Goal: Task Accomplishment & Management: Complete application form

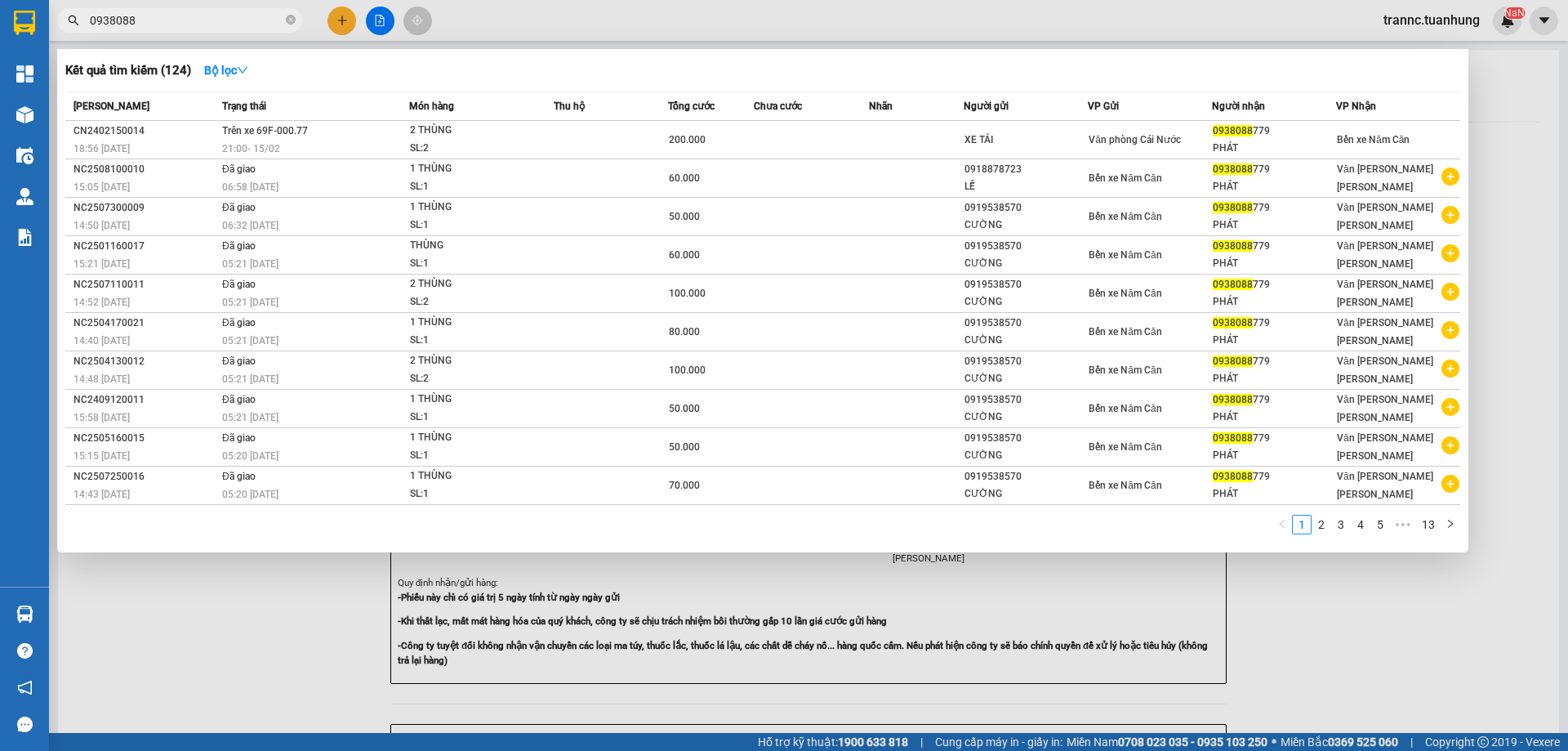
click at [291, 21] on icon "close-circle" at bounding box center [290, 19] width 10 height 10
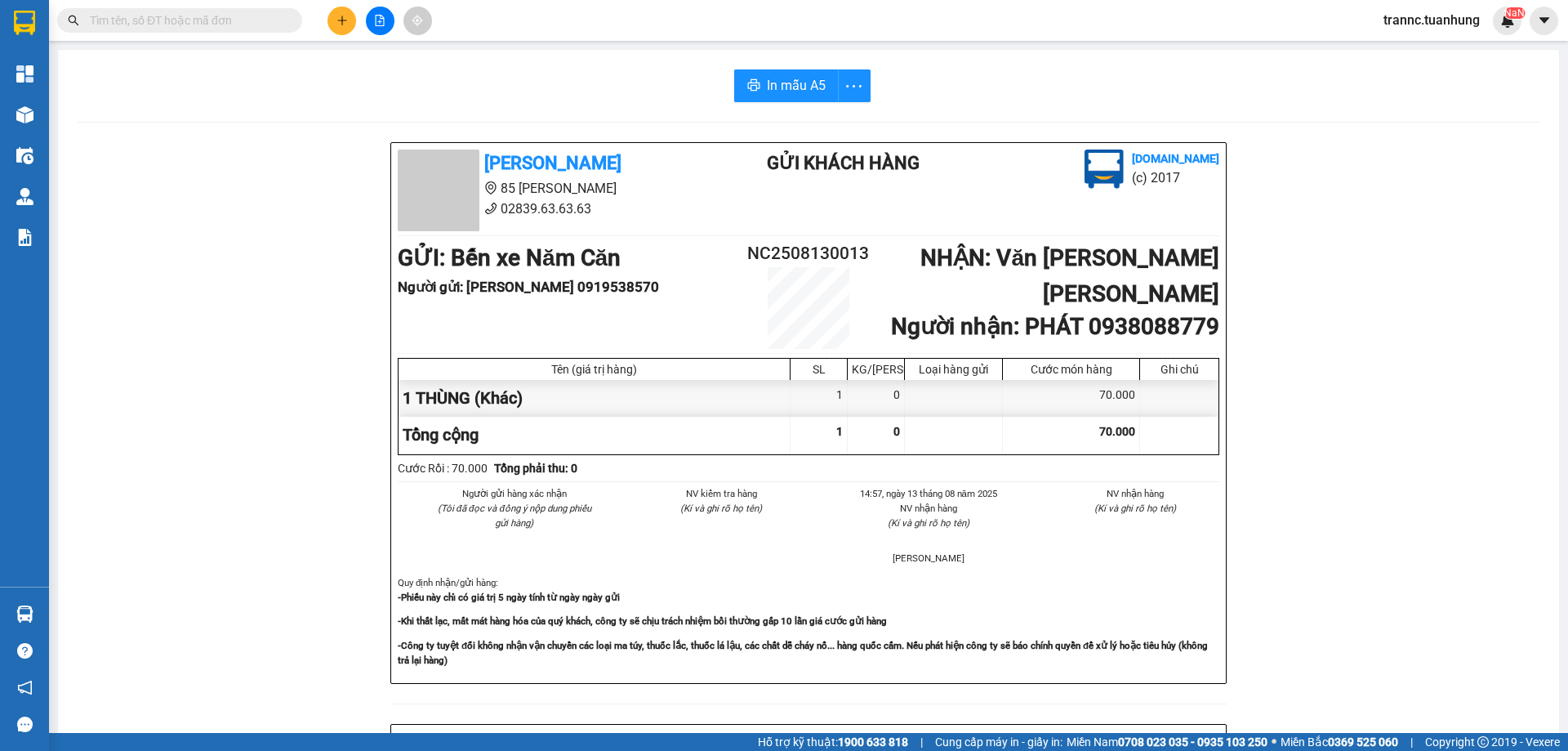
click at [234, 7] on div "Kết quả [PERSON_NAME] ( 124 ) Bộ lọc Mã ĐH Trạng thái Món hàng Thu hộ Tổng [PER…" at bounding box center [159, 21] width 319 height 29
click at [243, 22] on input "text" at bounding box center [186, 20] width 193 height 18
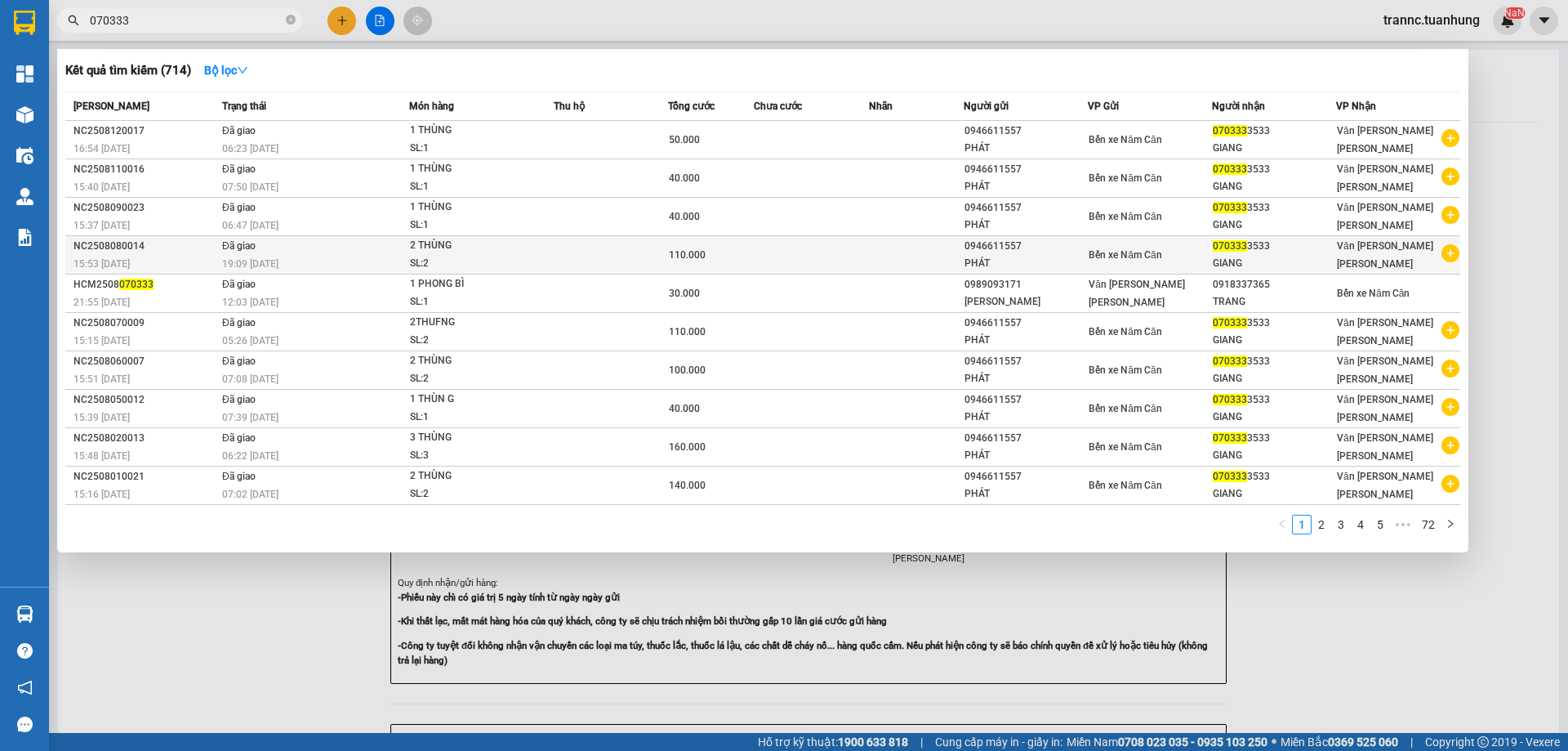
type input "070333"
click at [1450, 252] on icon "plus-circle" at bounding box center [1450, 253] width 18 height 18
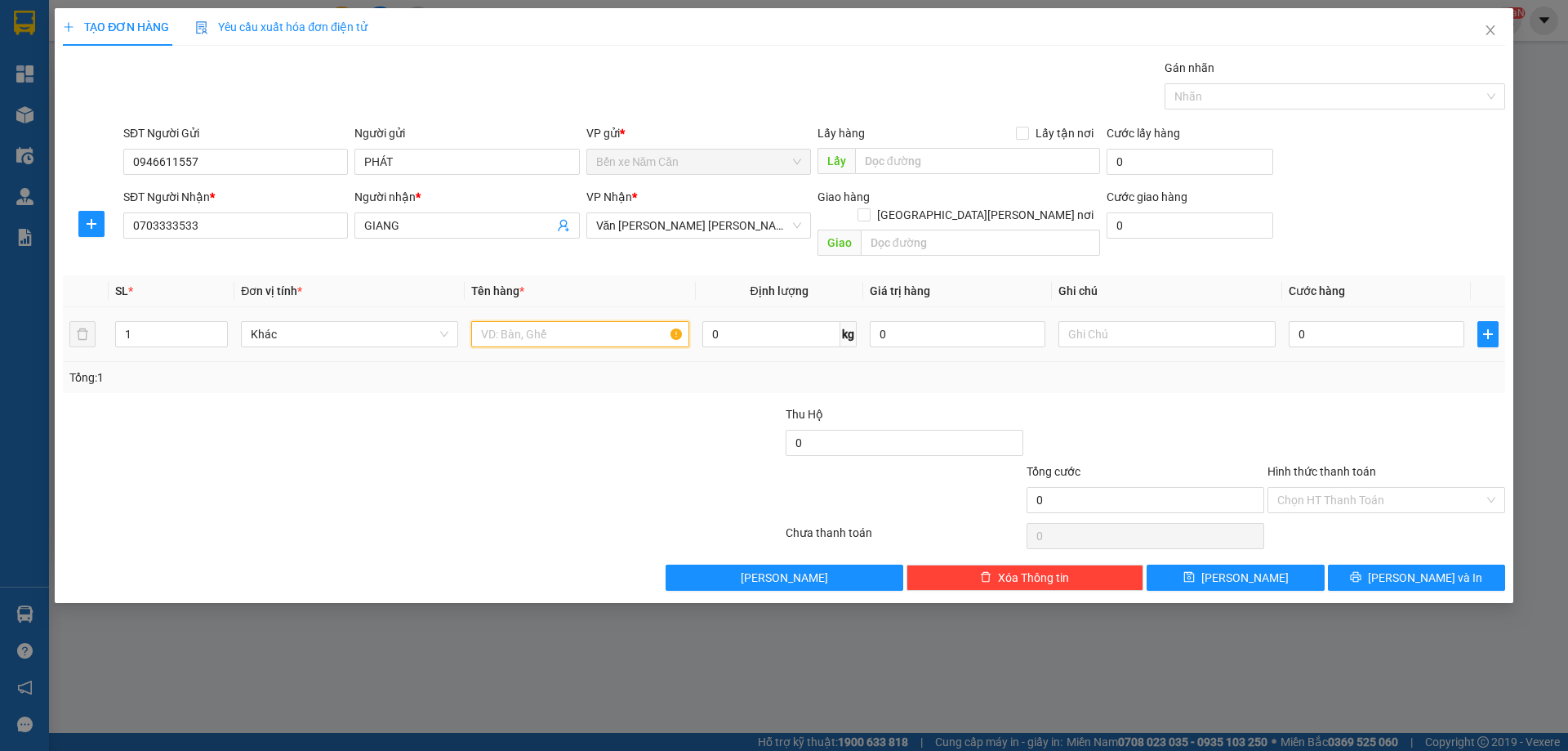
click at [634, 321] on input "text" at bounding box center [579, 334] width 217 height 26
type input "1 THÙNG"
click at [1328, 321] on input "0" at bounding box center [1376, 334] width 176 height 26
type input "3"
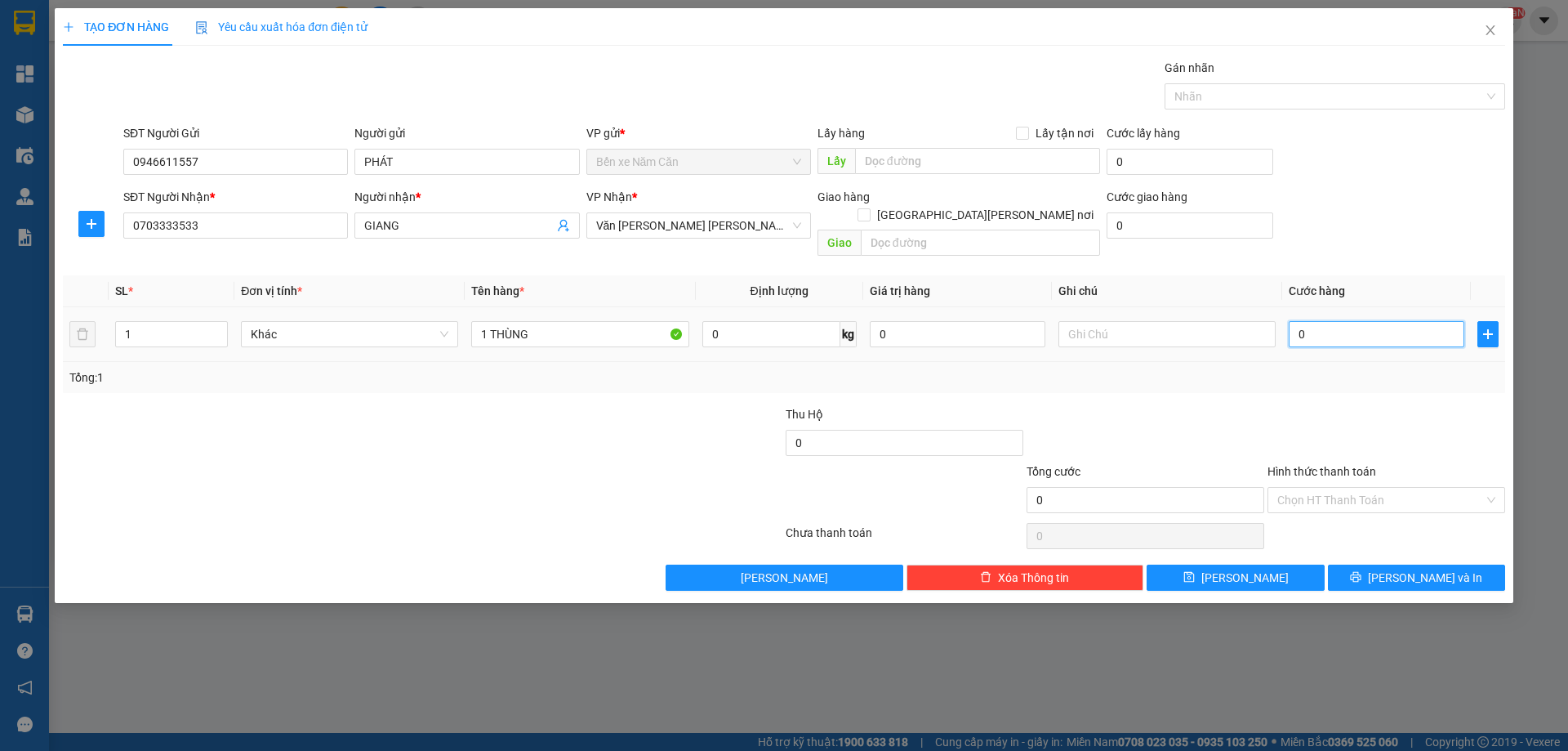
type input "3"
type input "30"
type input "30.000"
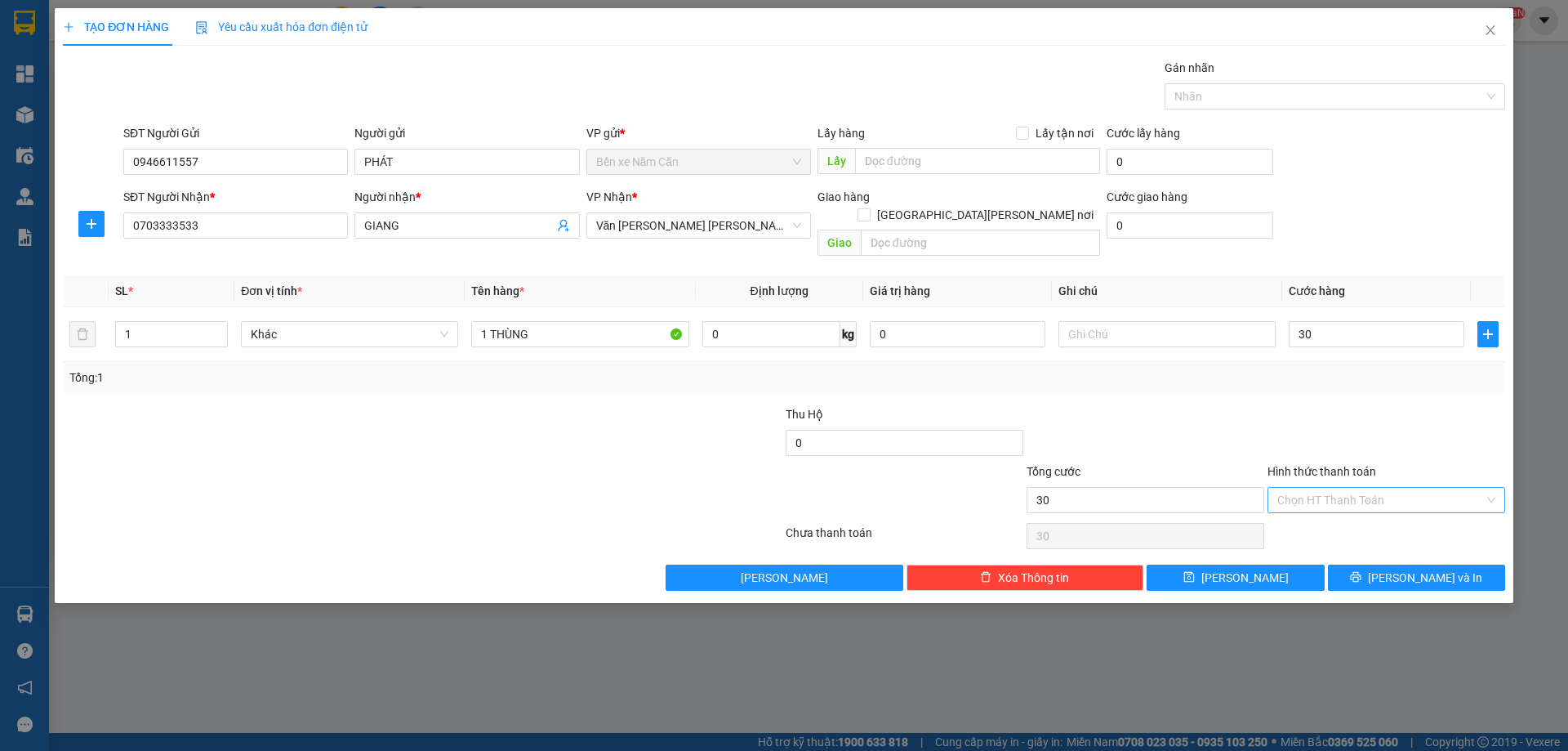
type input "30.000"
click at [1313, 488] on input "Hình thức thanh toán" at bounding box center [1380, 500] width 206 height 24
click at [1312, 517] on div "Tại văn phòng" at bounding box center [1386, 514] width 218 height 18
type input "0"
click at [1354, 565] on button "[PERSON_NAME] và In" at bounding box center [1416, 578] width 177 height 26
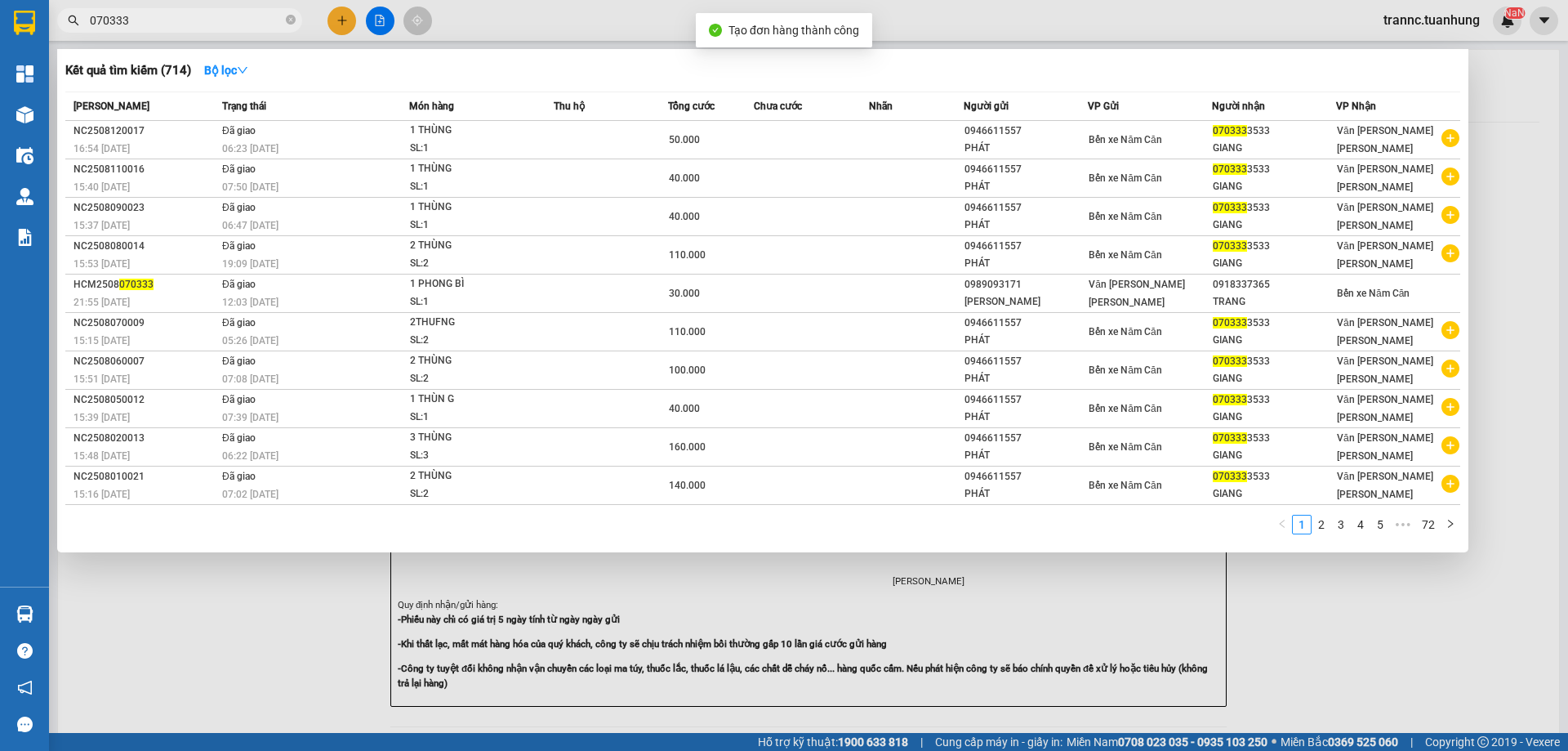
click at [1382, 617] on div at bounding box center [784, 376] width 1568 height 751
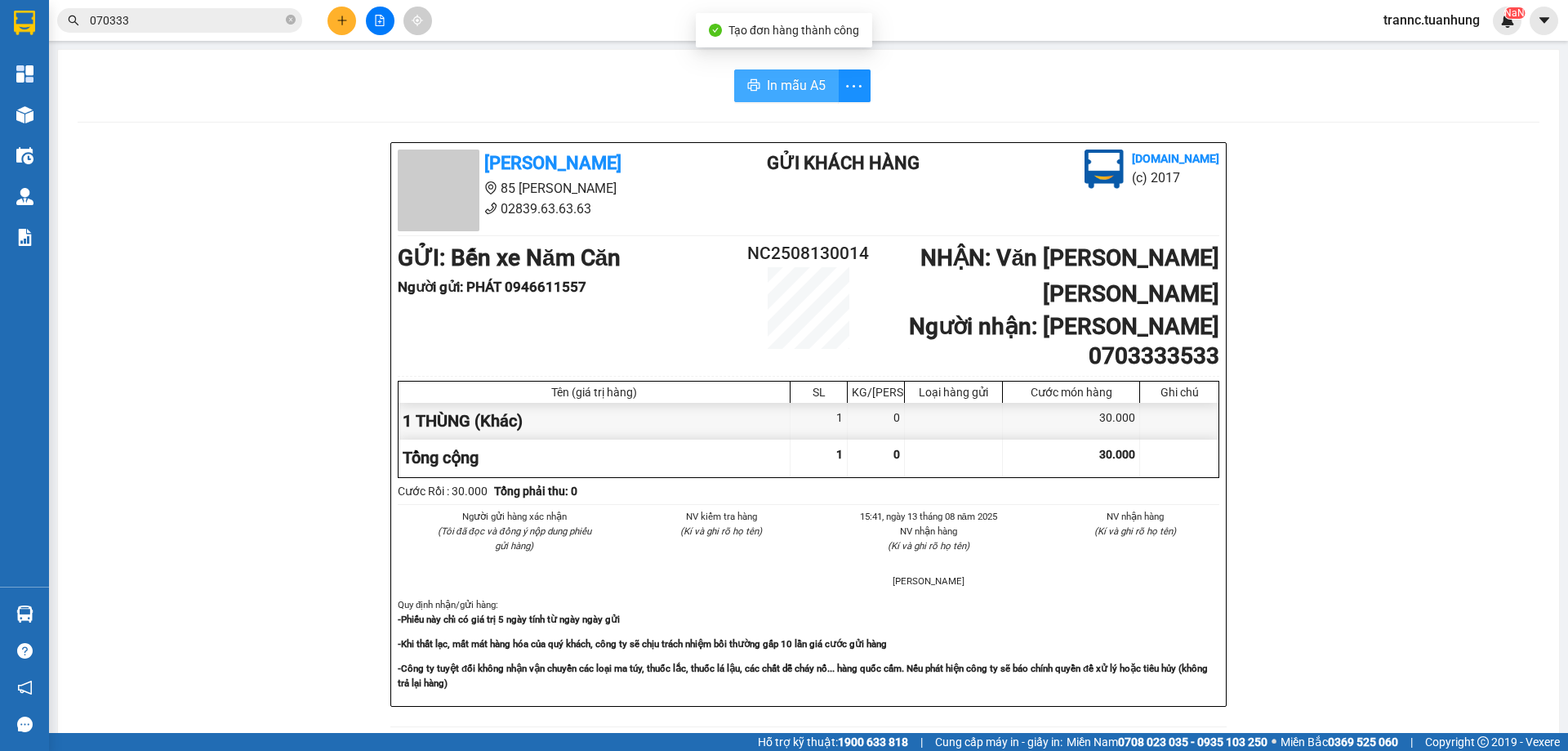
click at [763, 73] on button "In mẫu A5" at bounding box center [787, 86] width 105 height 33
click at [292, 18] on icon "close-circle" at bounding box center [290, 19] width 10 height 10
click at [233, 17] on input "text" at bounding box center [186, 20] width 193 height 18
click at [232, 17] on input "text" at bounding box center [186, 20] width 193 height 18
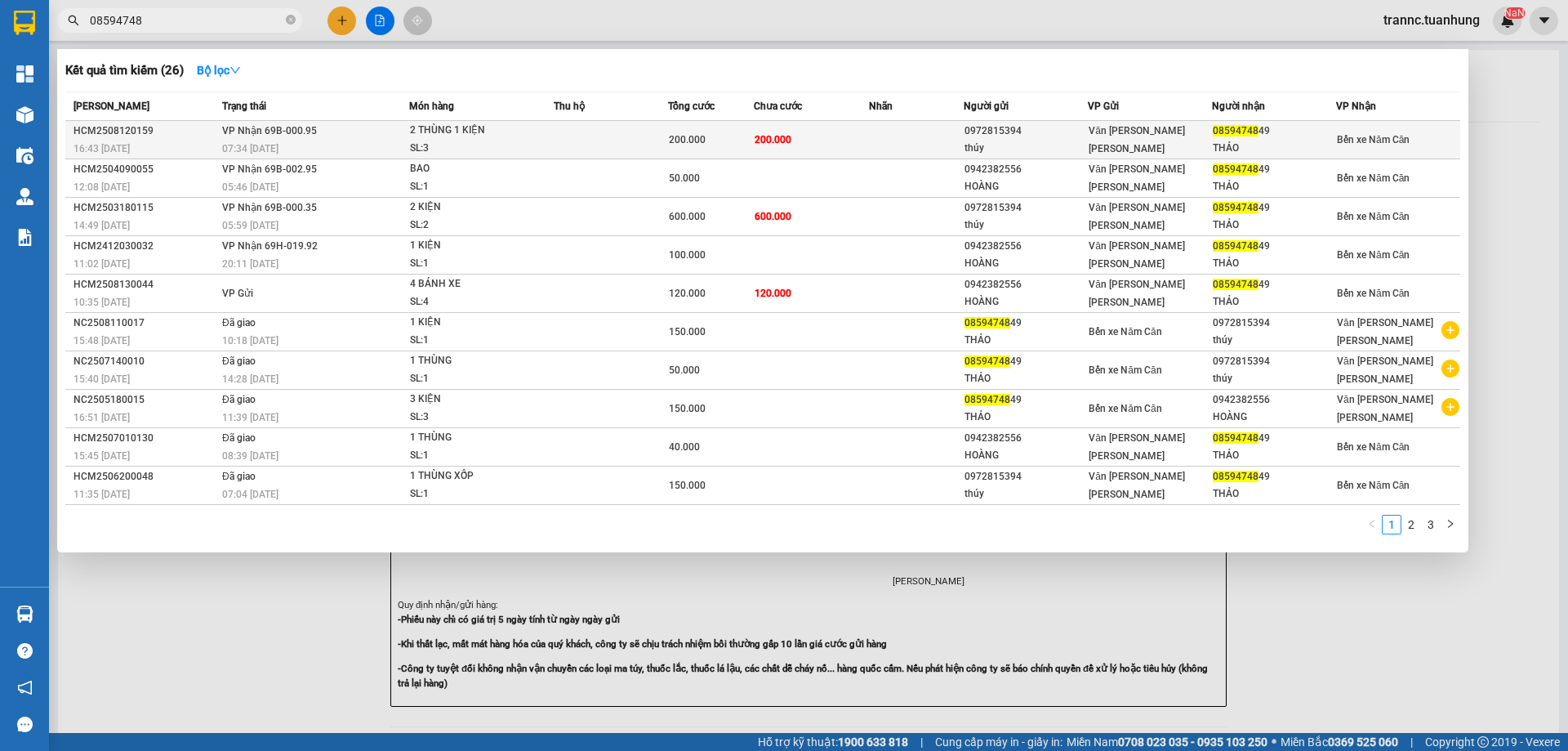
type input "08594748"
click at [670, 139] on span "200.000" at bounding box center [687, 139] width 37 height 11
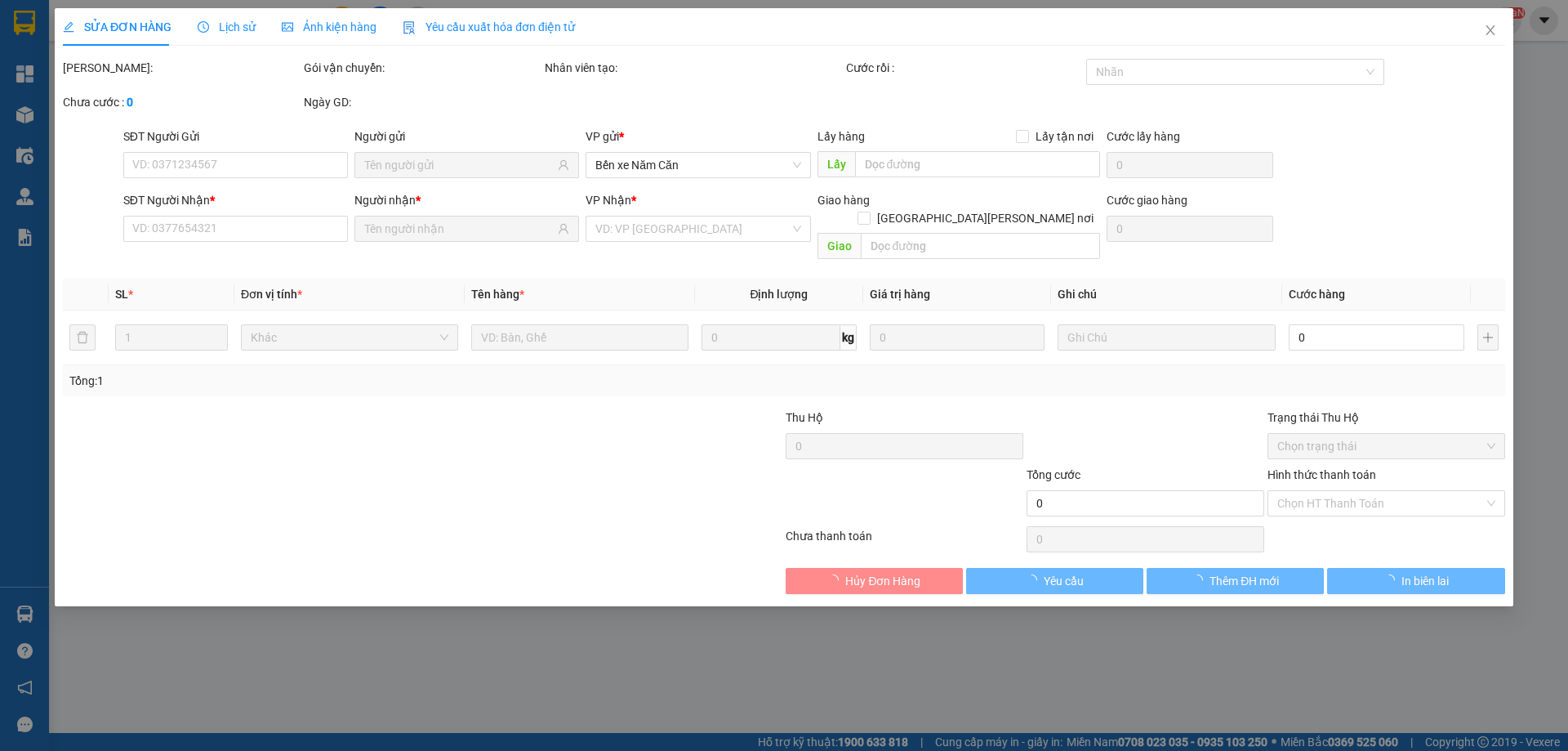
type input "0972815394"
type input "thúy"
type input "0859474849"
type input "THẢO"
type input "200.000"
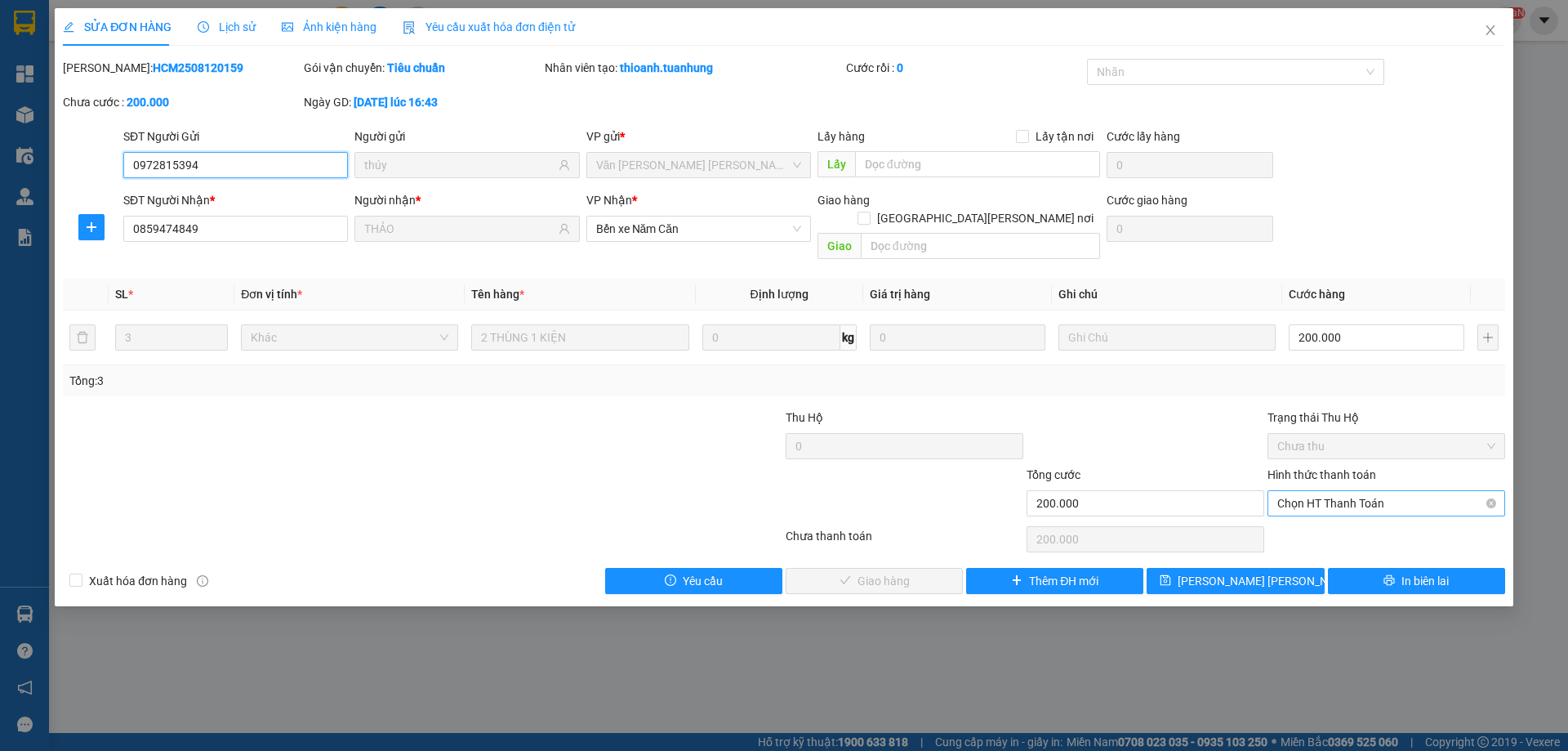
drag, startPoint x: 1316, startPoint y: 482, endPoint x: 1309, endPoint y: 497, distance: 16.6
click at [1317, 491] on span "Chọn HT Thanh Toán" at bounding box center [1386, 503] width 218 height 24
drag, startPoint x: 1294, startPoint y: 518, endPoint x: 1282, endPoint y: 518, distance: 12.0
click at [1293, 518] on div "Tại văn phòng" at bounding box center [1386, 518] width 218 height 18
type input "0"
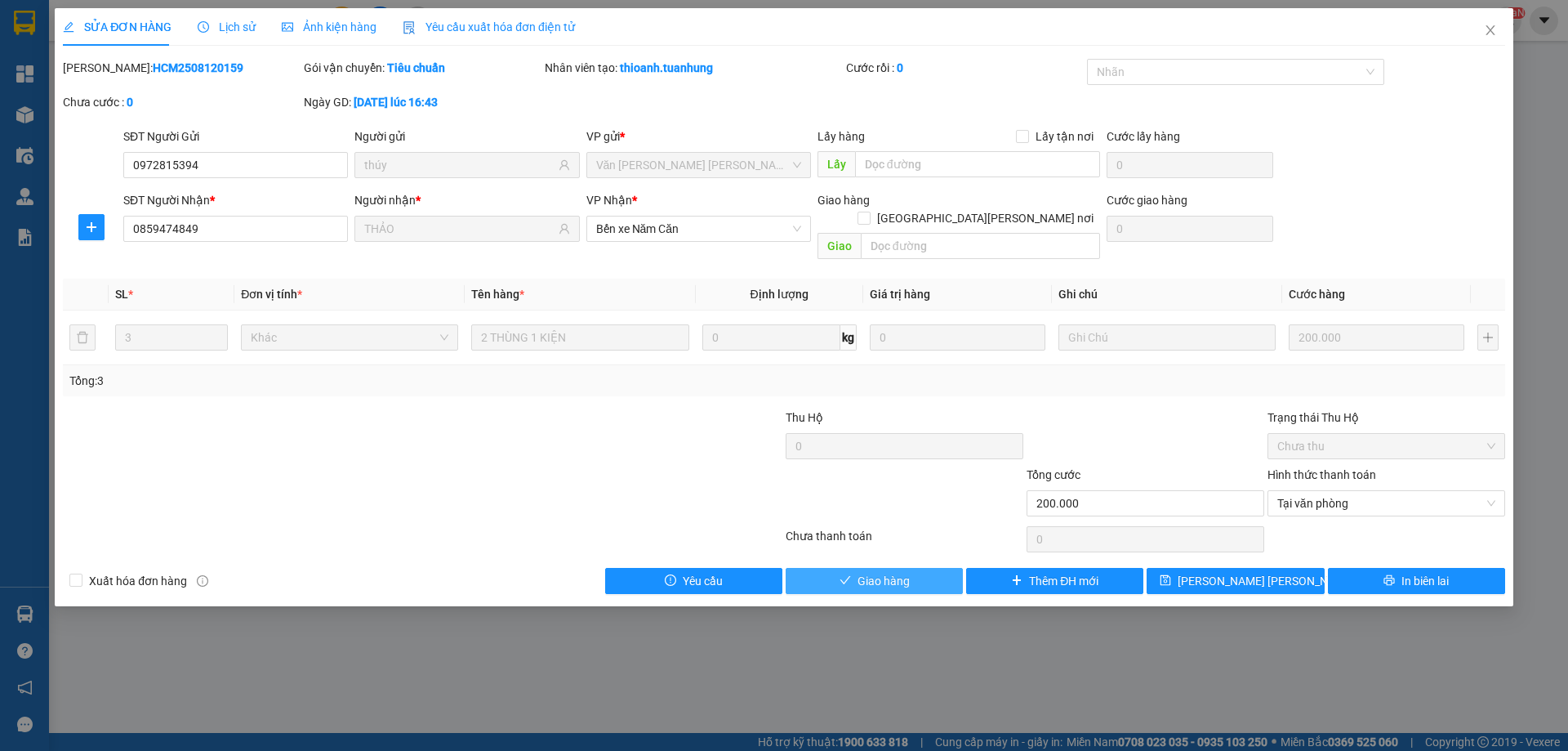
drag, startPoint x: 863, startPoint y: 558, endPoint x: 861, endPoint y: 539, distance: 19.1
click at [862, 572] on span "Giao hàng" at bounding box center [883, 580] width 52 height 18
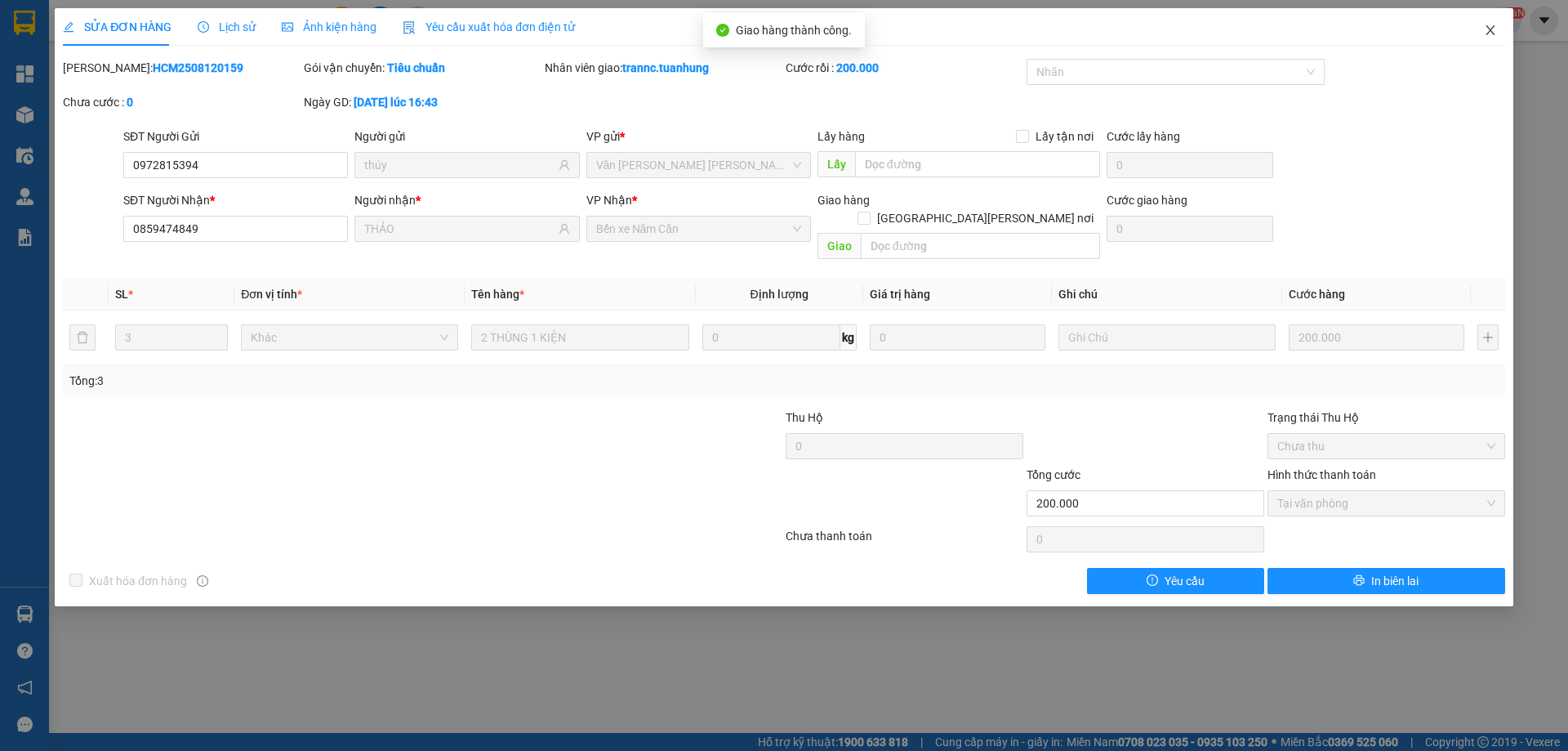
click at [1490, 25] on icon "close" at bounding box center [1490, 30] width 13 height 13
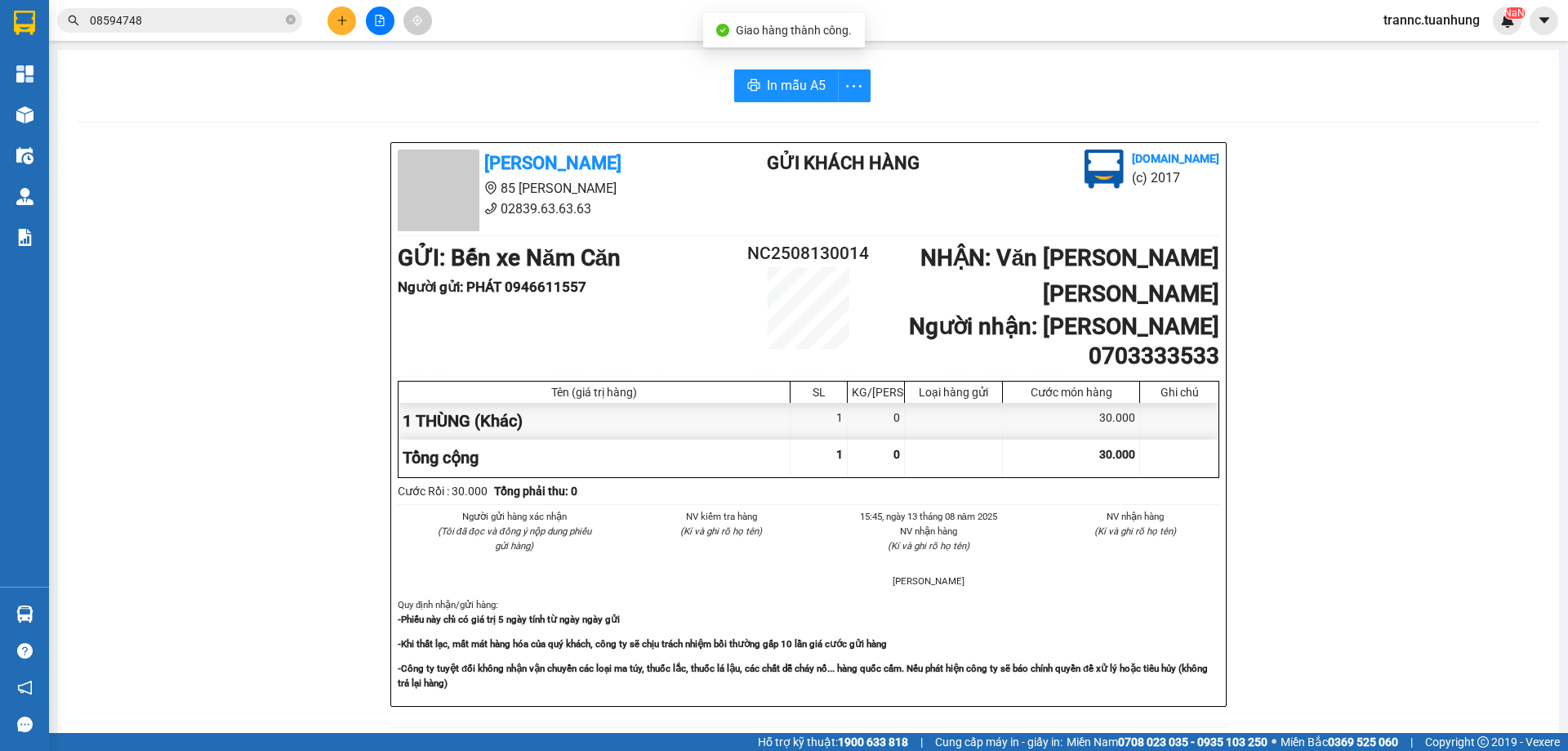
click at [257, 21] on input "08594748" at bounding box center [186, 20] width 193 height 18
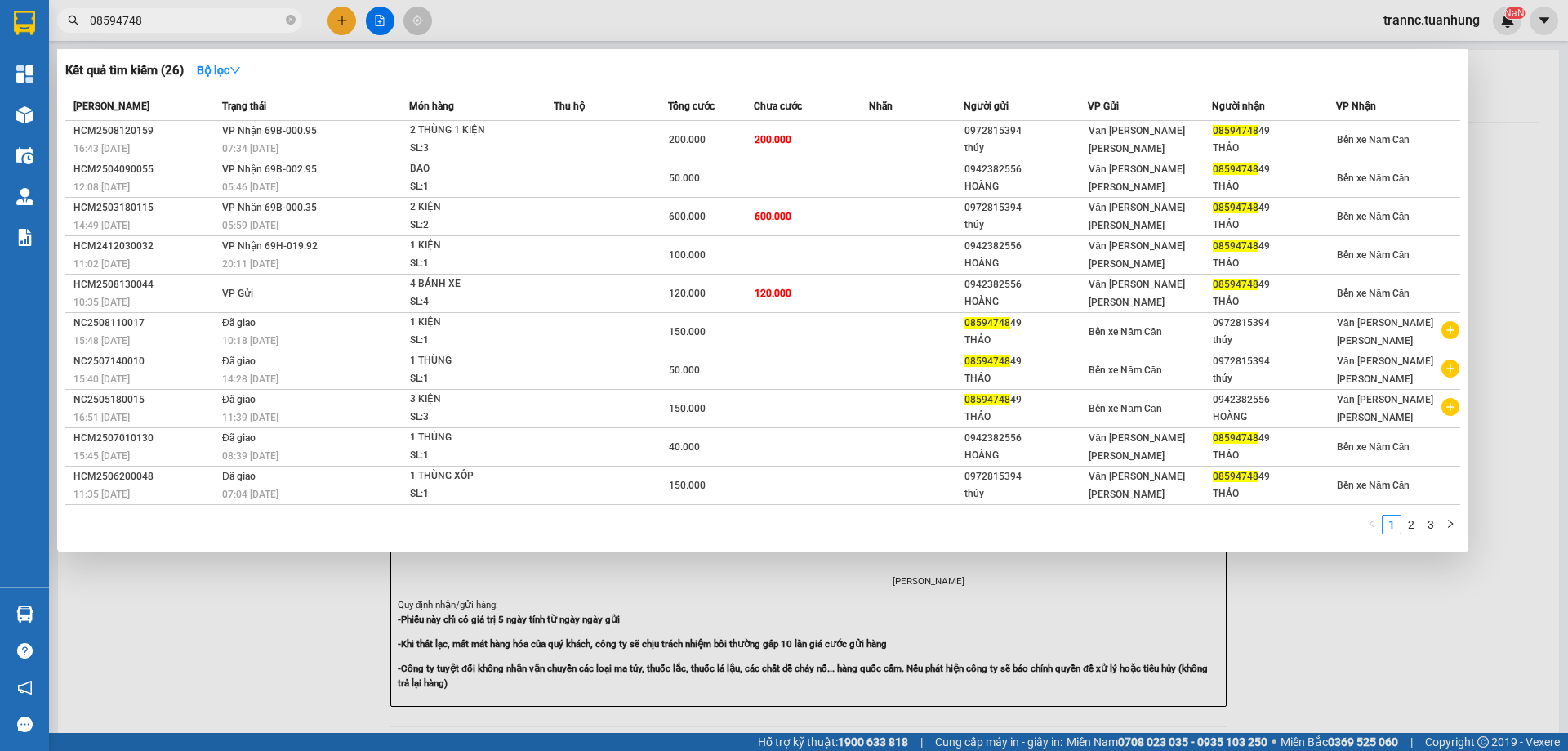
click at [285, 19] on span "08594748" at bounding box center [179, 20] width 245 height 24
click at [290, 19] on icon "close-circle" at bounding box center [290, 19] width 10 height 10
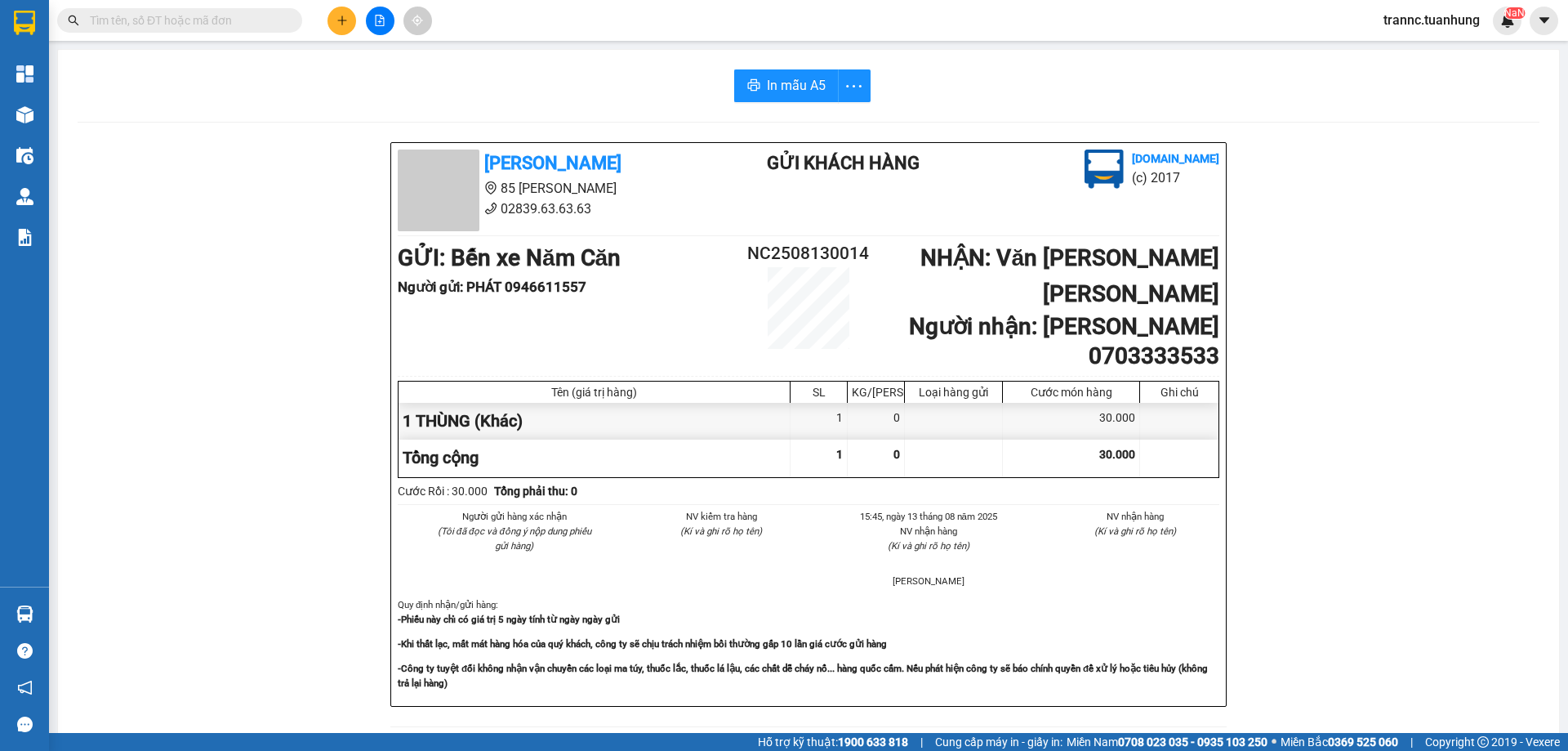
click at [274, 17] on input "text" at bounding box center [186, 20] width 193 height 18
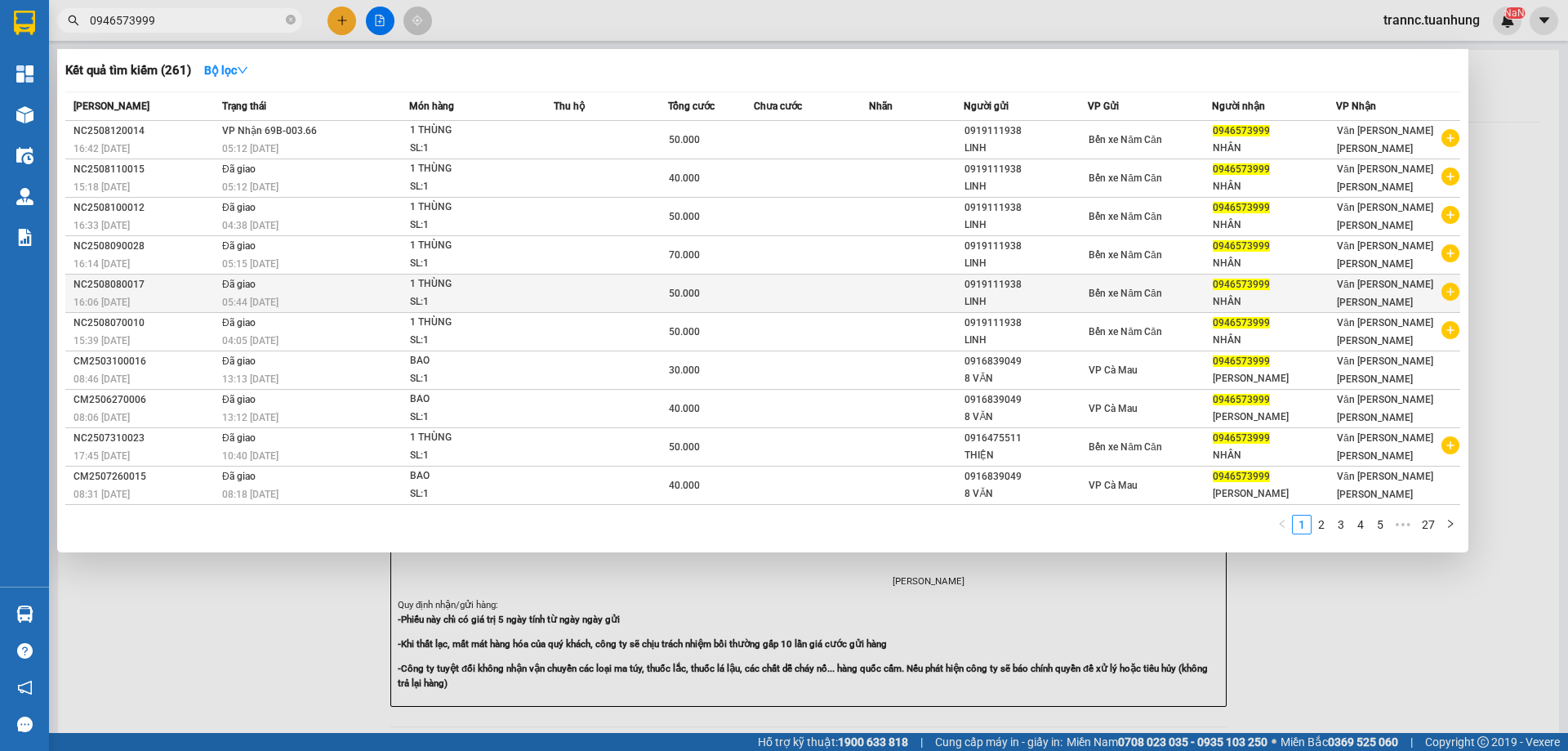
type input "0946573999"
click at [1449, 291] on icon "plus-circle" at bounding box center [1450, 291] width 18 height 18
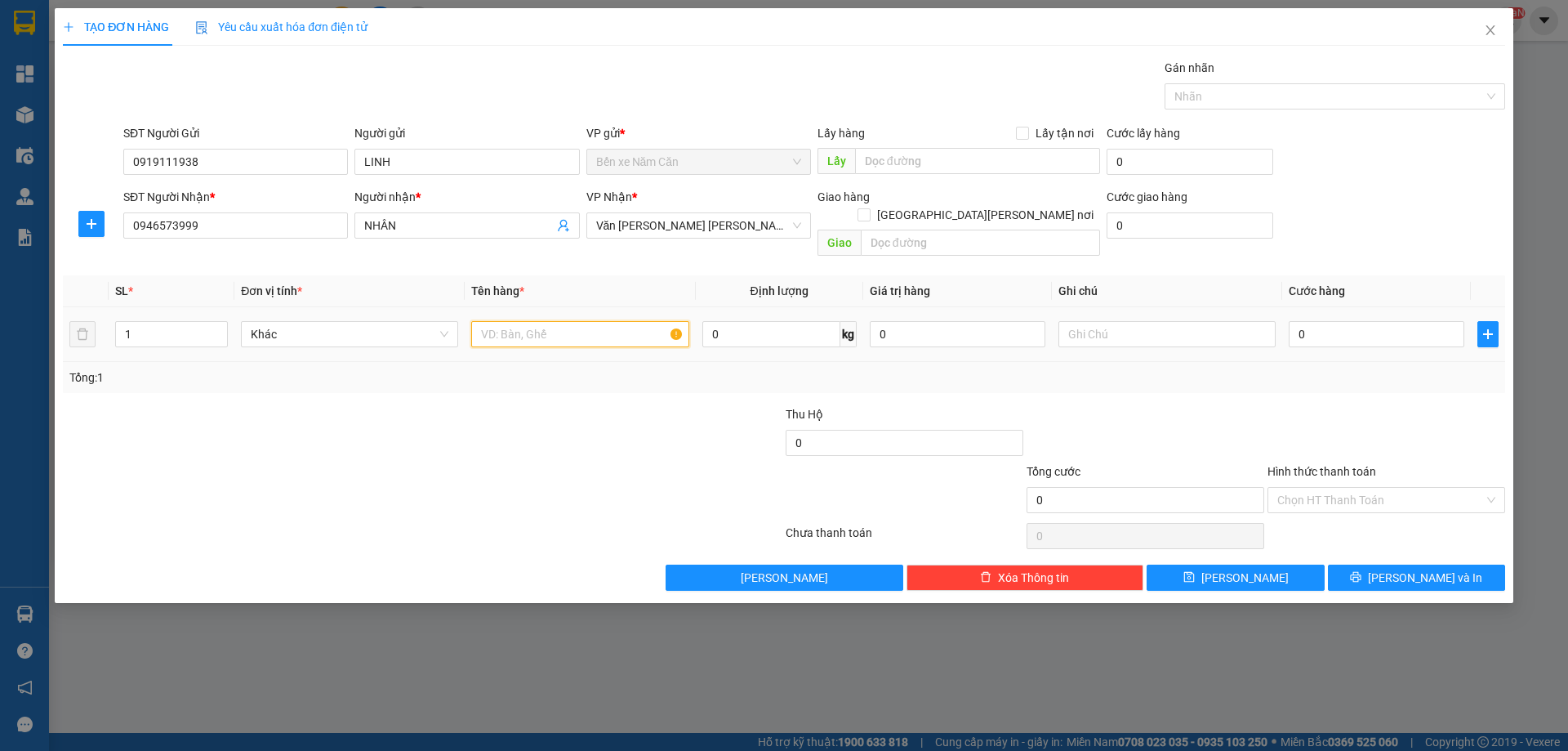
click at [641, 321] on input "text" at bounding box center [579, 334] width 217 height 26
type input "1 THÙNG"
click at [1328, 323] on input "0" at bounding box center [1376, 334] width 176 height 26
type input "4"
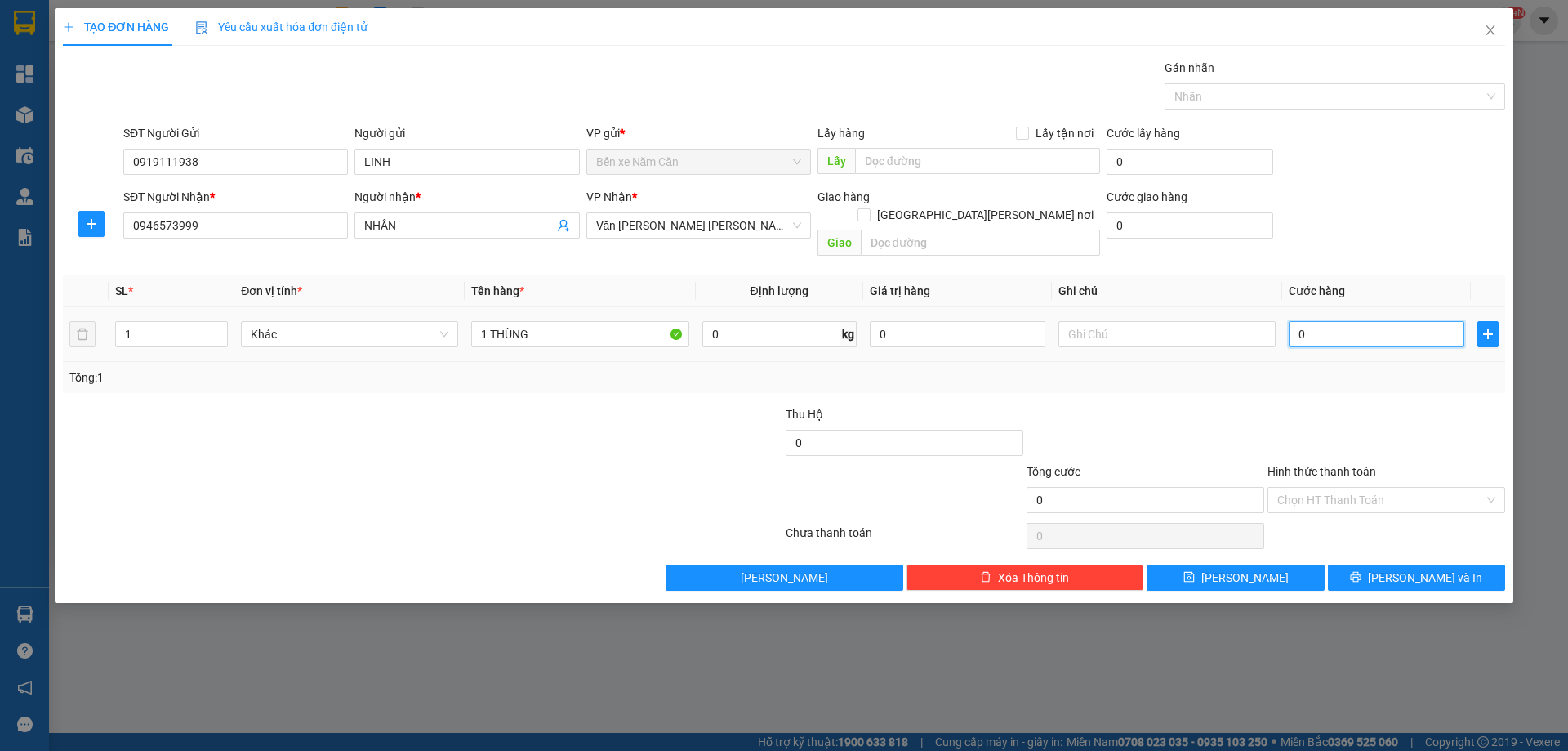
type input "4"
type input "40"
type input "40.000"
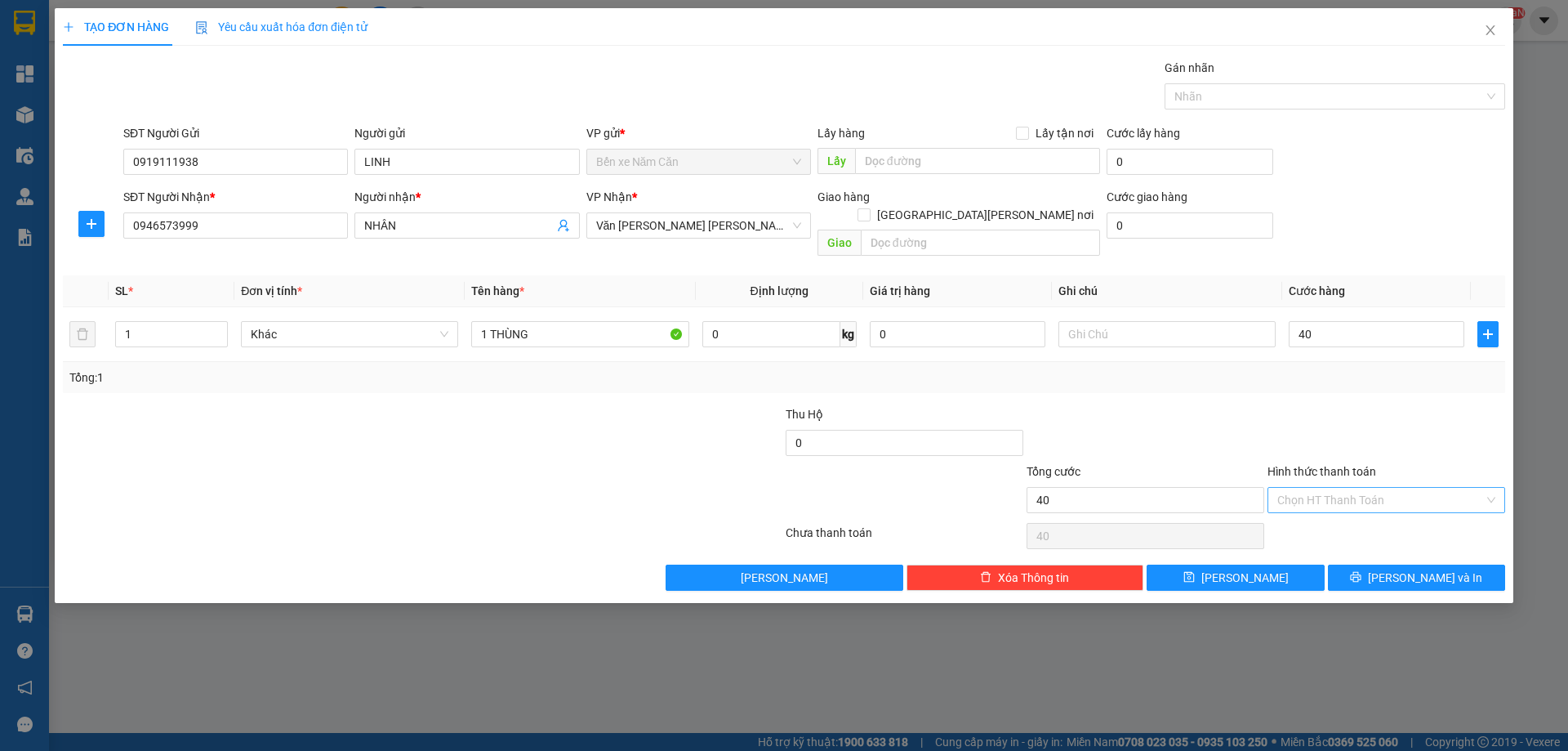
type input "40.000"
click at [1299, 488] on input "Hình thức thanh toán" at bounding box center [1380, 500] width 206 height 24
click at [1305, 521] on div "Tại văn phòng" at bounding box center [1386, 514] width 218 height 18
type input "0"
click at [1367, 565] on button "[PERSON_NAME] và In" at bounding box center [1416, 578] width 177 height 26
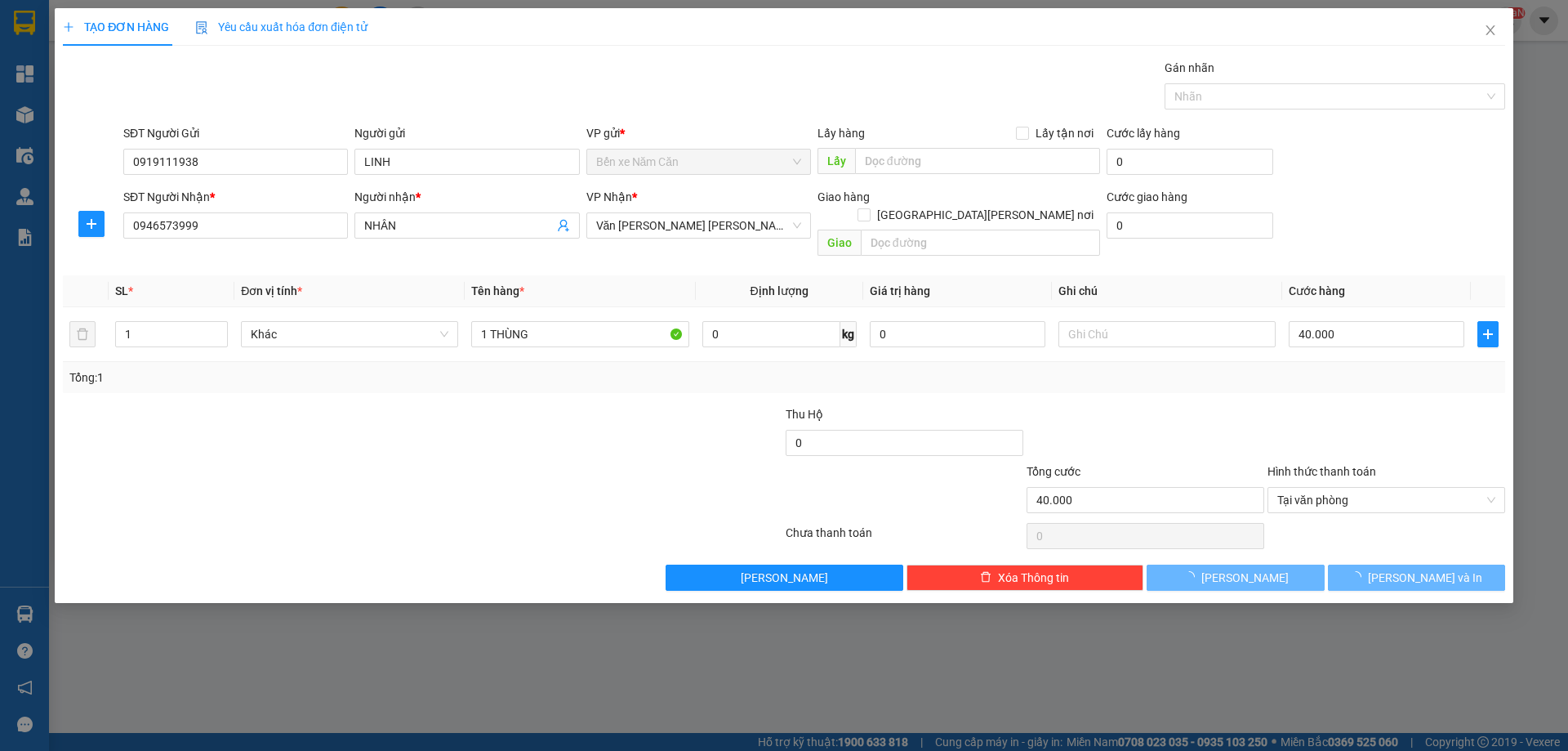
click at [1391, 624] on div at bounding box center [784, 376] width 1568 height 751
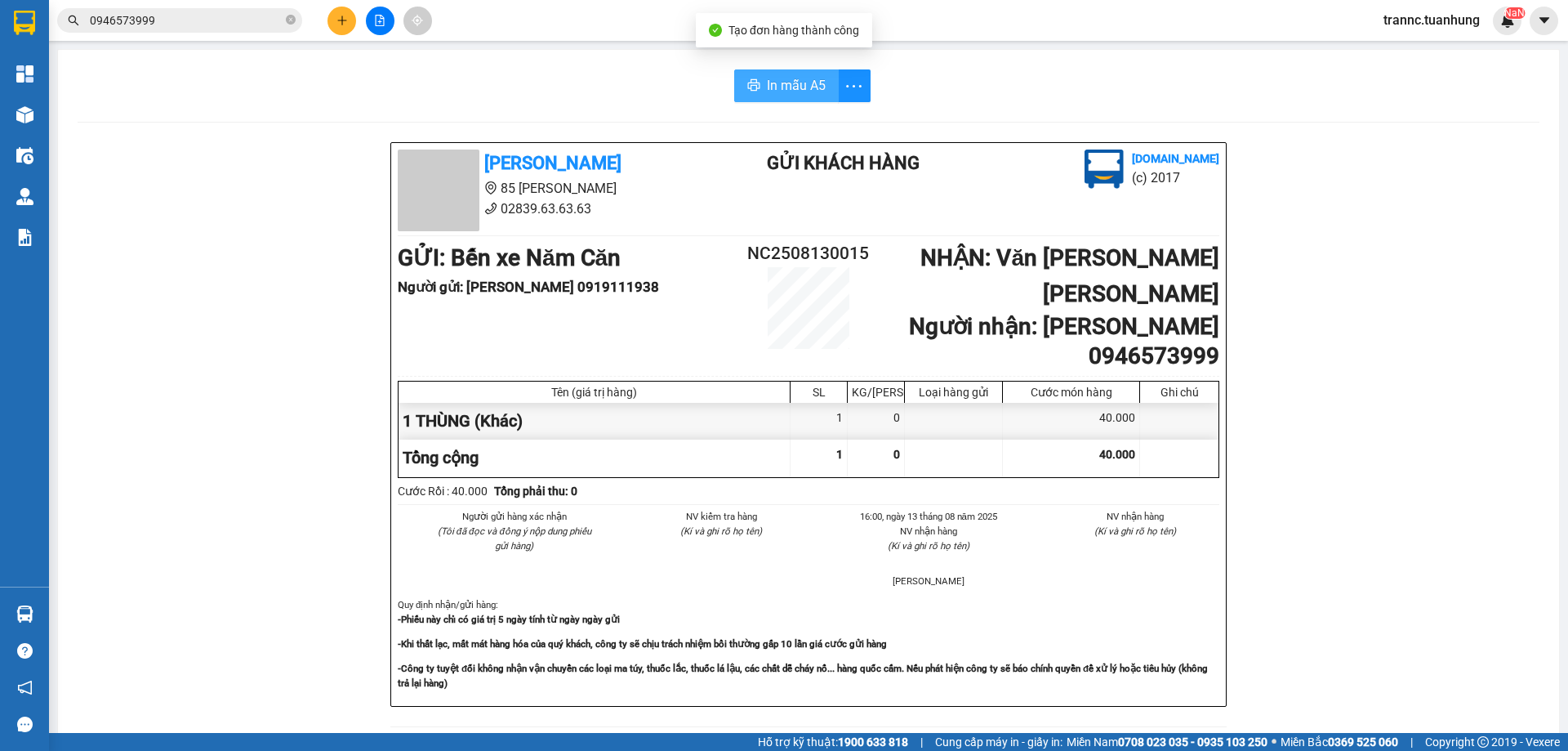
click at [767, 85] on span "In mẫu A5" at bounding box center [796, 85] width 59 height 20
